Goal: Information Seeking & Learning: Learn about a topic

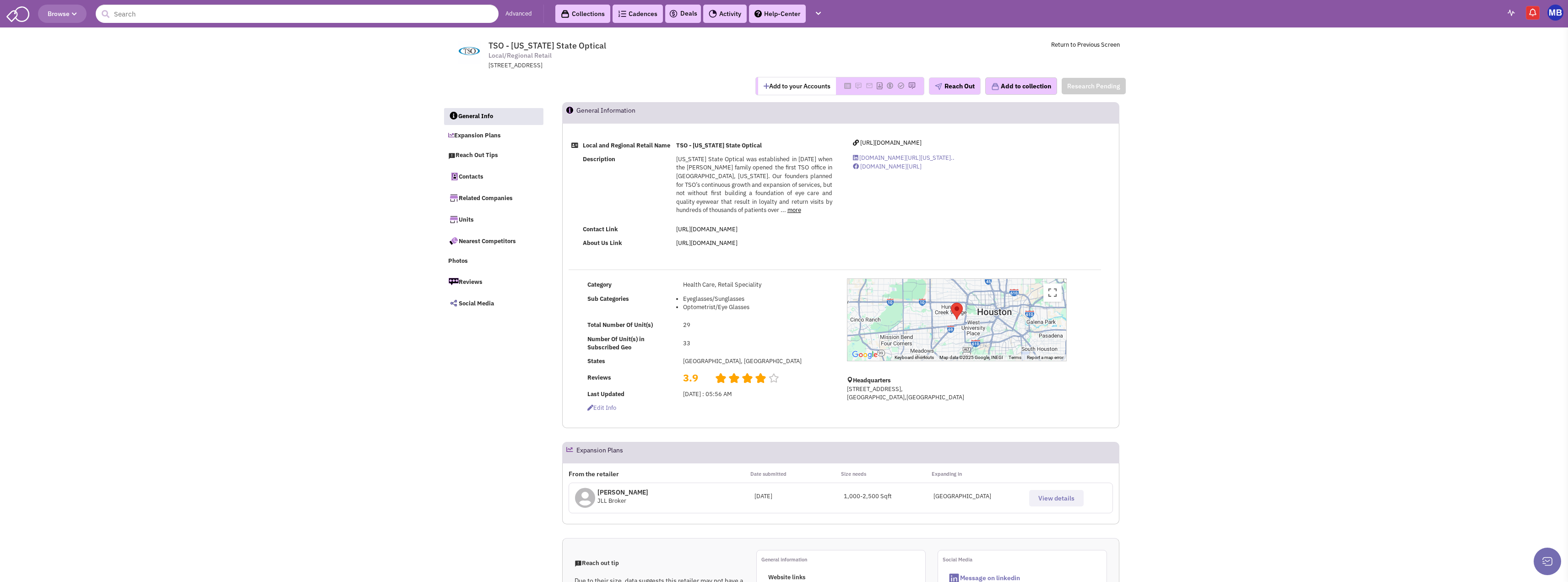
select select
click at [788, 214] on link "more" at bounding box center [794, 209] width 14 height 8
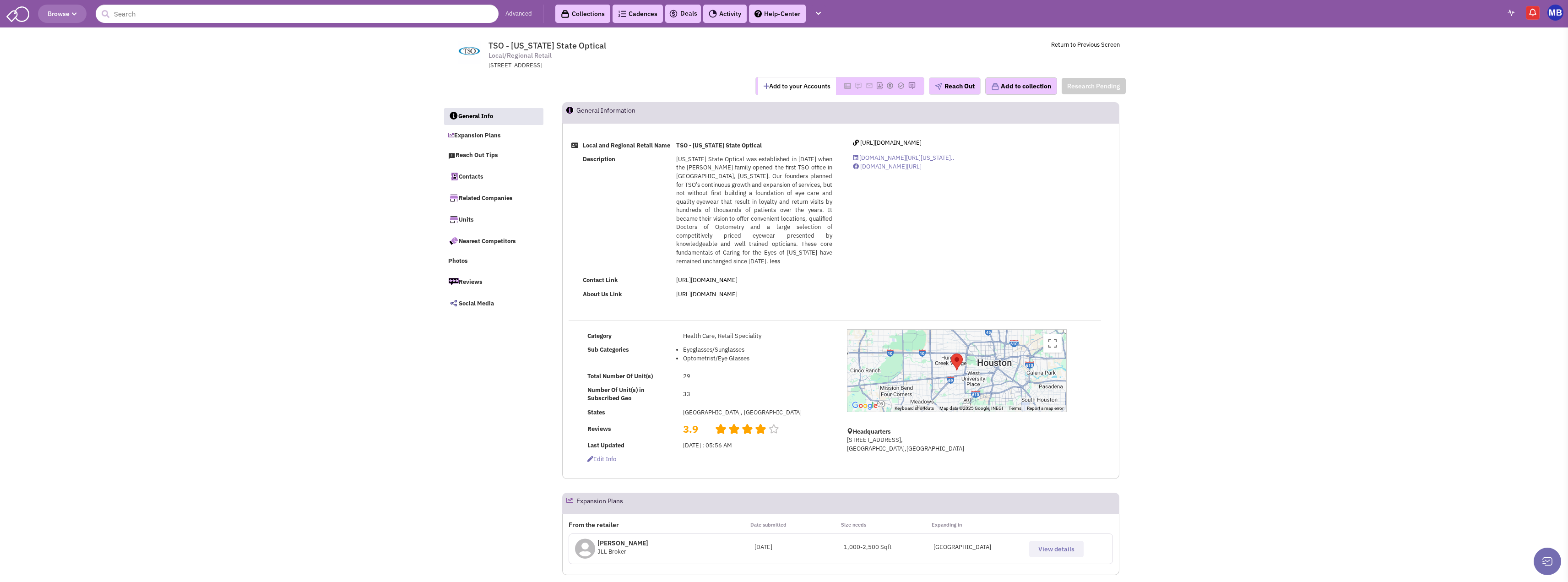
click at [771, 258] on link "less" at bounding box center [774, 261] width 10 height 8
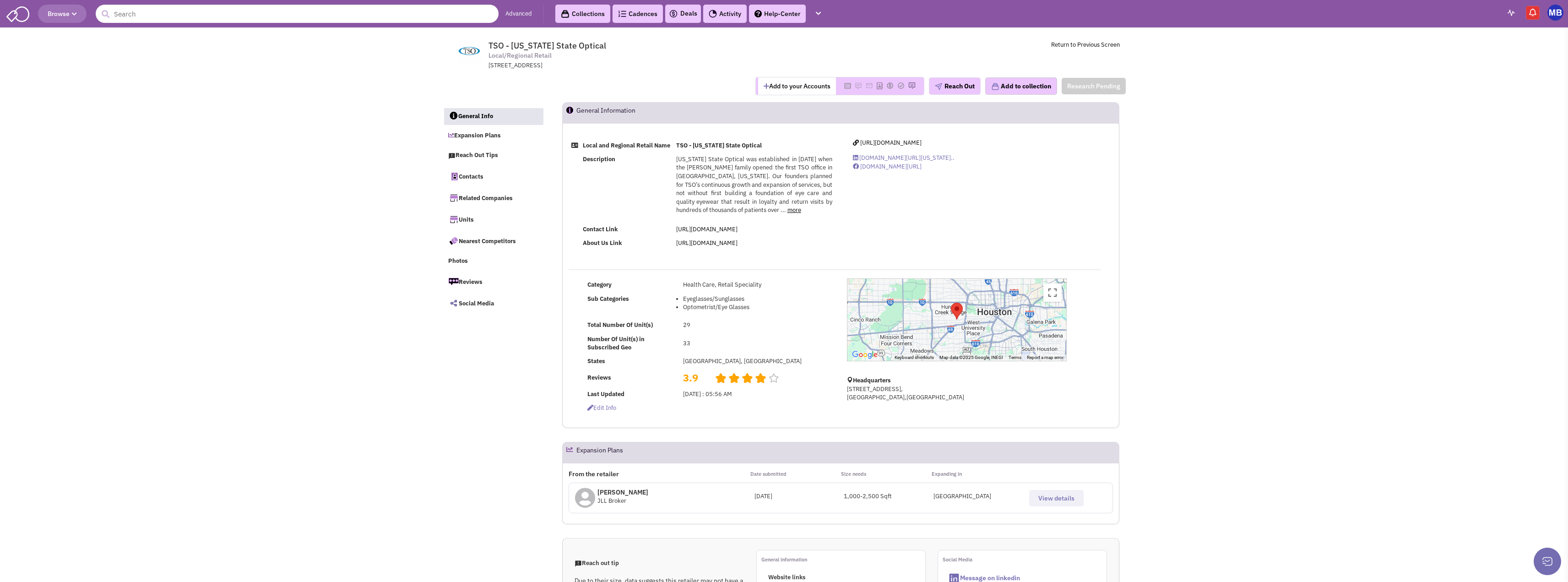
click at [788, 214] on link "more" at bounding box center [794, 209] width 14 height 8
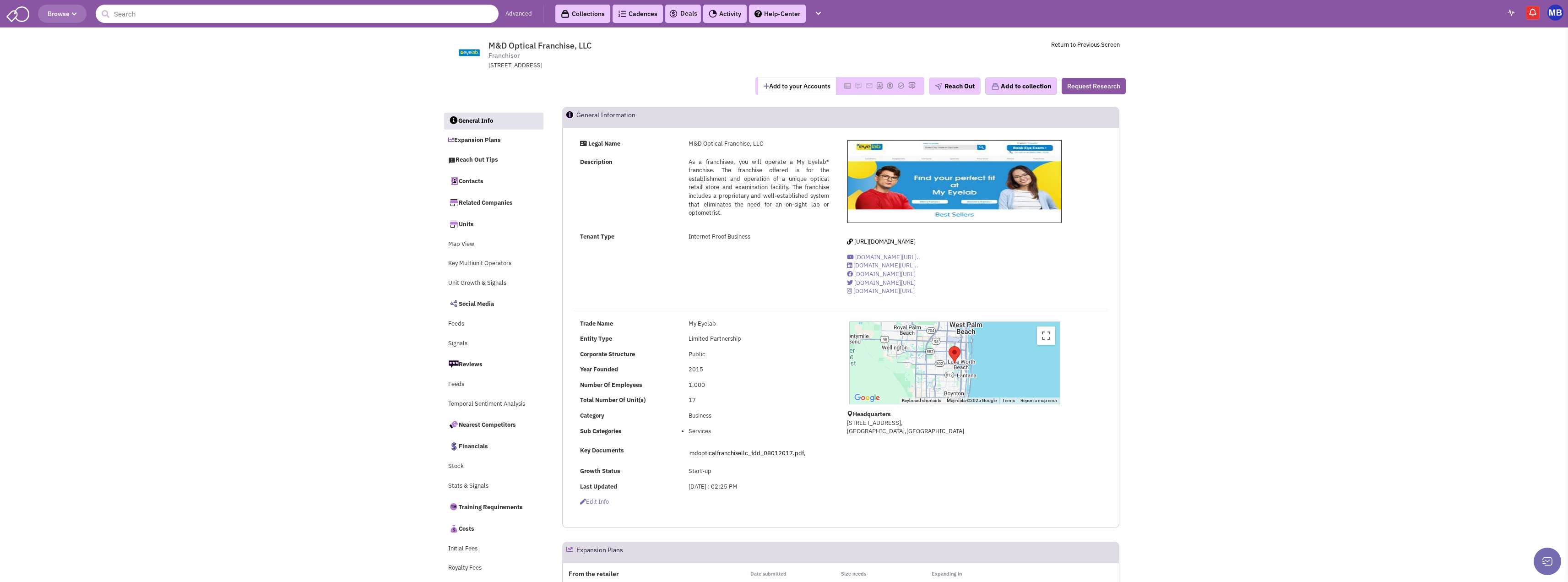
select select
